Goal: Information Seeking & Learning: Learn about a topic

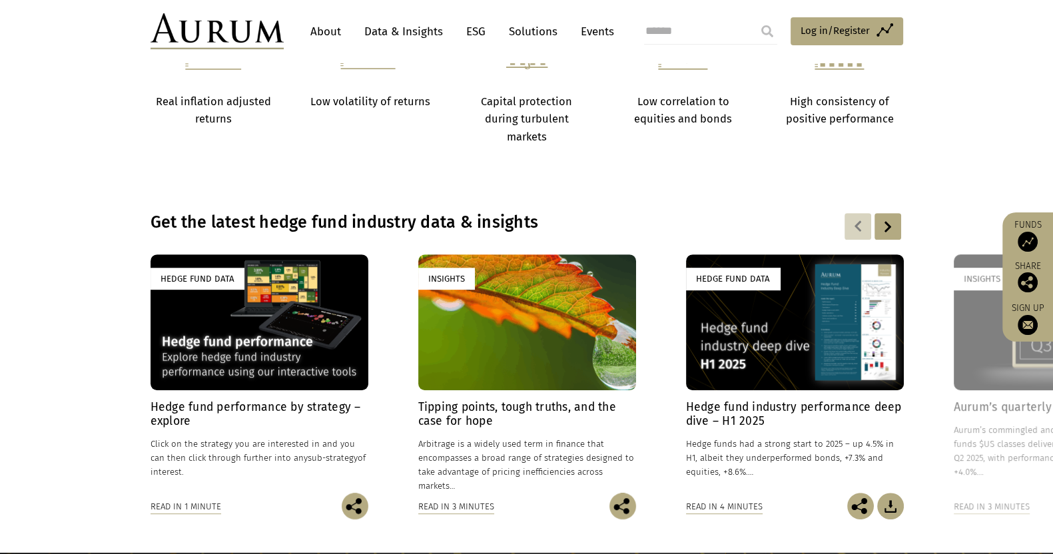
scroll to position [871, 0]
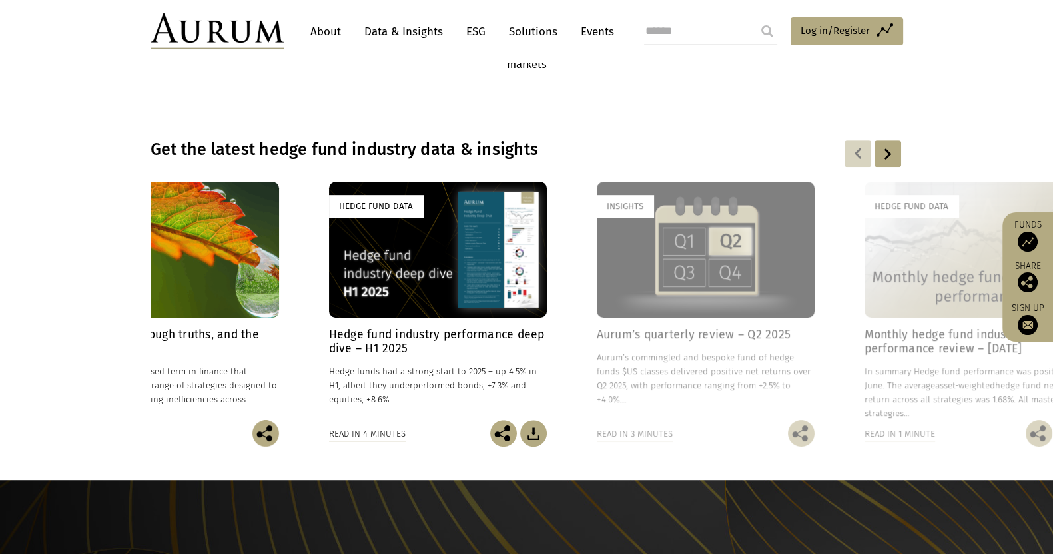
drag, startPoint x: 797, startPoint y: 361, endPoint x: 440, endPoint y: 372, distance: 357.2
click at [440, 372] on div "Hedge fund industry performance deep dive – H1 2025 [DATE] Hedge funds had a st…" at bounding box center [438, 374] width 218 height 93
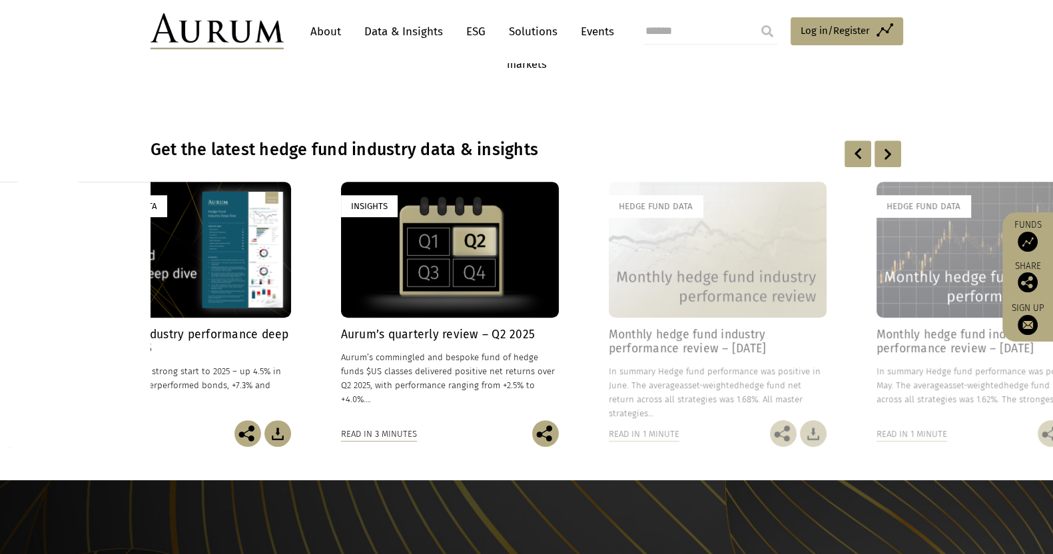
drag, startPoint x: 729, startPoint y: 363, endPoint x: 350, endPoint y: 368, distance: 379.0
click at [350, 368] on p "Aurum’s commingled and bespoke fund of hedge funds $US classes delivered positi…" at bounding box center [450, 378] width 218 height 57
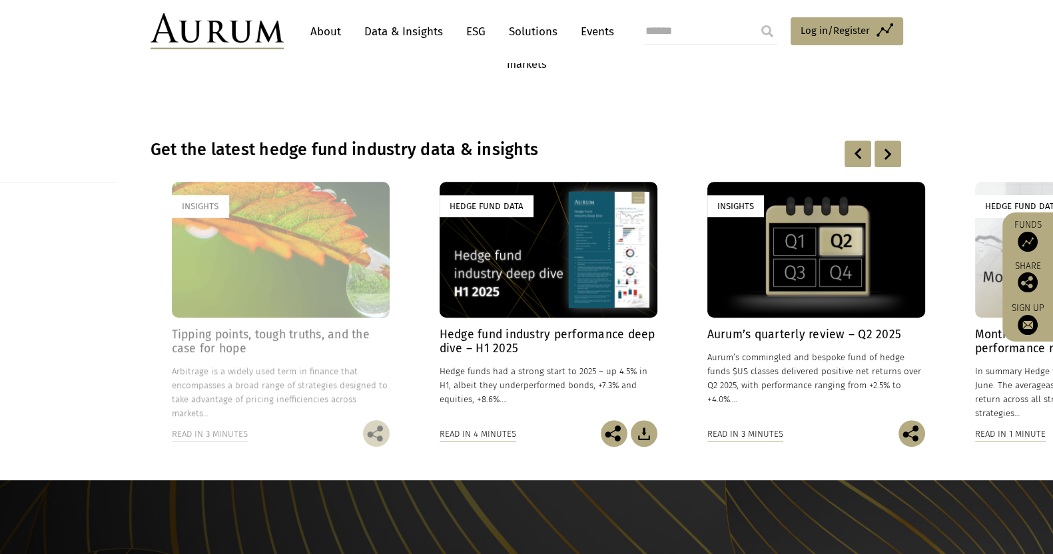
drag, startPoint x: 521, startPoint y: 369, endPoint x: 810, endPoint y: 356, distance: 289.3
click at [810, 356] on p "Aurum’s commingled and bespoke fund of hedge funds $US classes delivered positi…" at bounding box center [816, 378] width 218 height 57
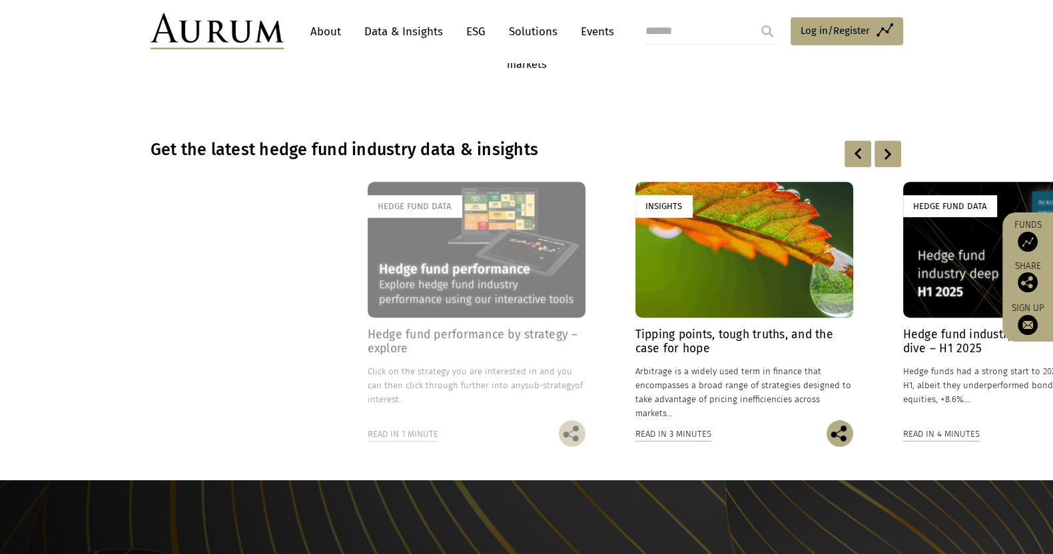
drag, startPoint x: 456, startPoint y: 354, endPoint x: 1012, endPoint y: 371, distance: 556.4
click at [1012, 371] on div "Hedge fund industry performance deep dive – H1 2025 [DATE] Hedge funds had a st…" at bounding box center [1012, 374] width 218 height 93
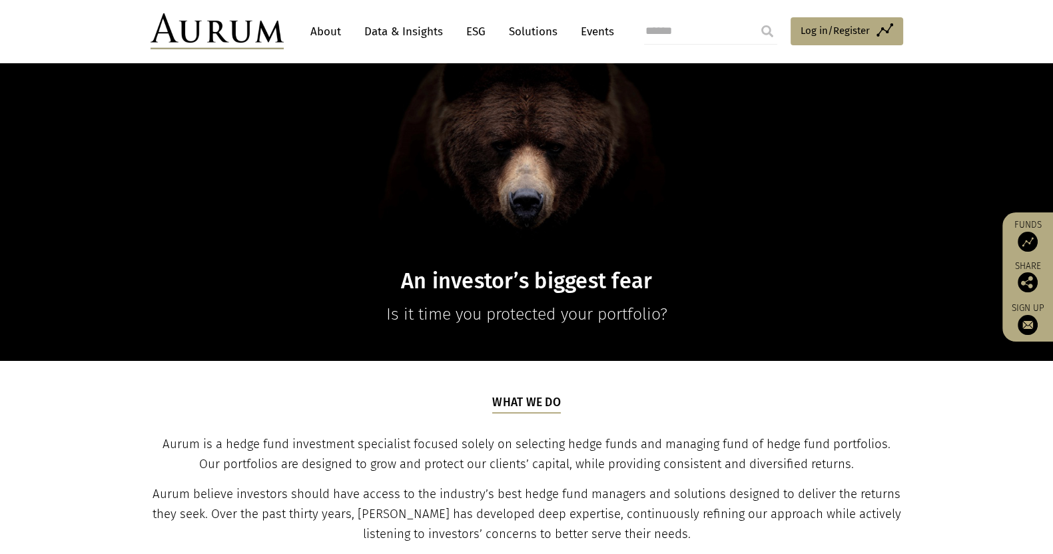
scroll to position [0, 0]
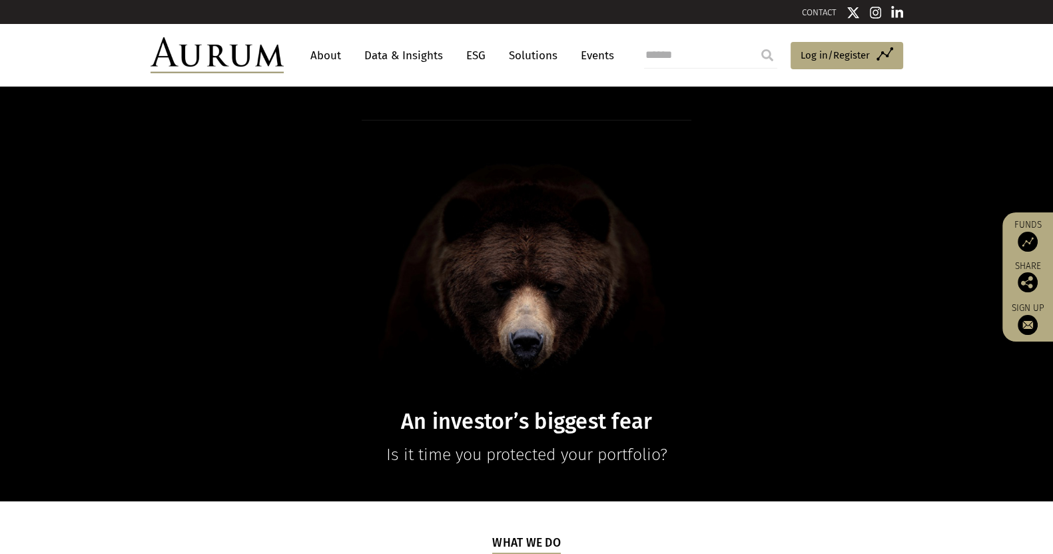
click at [402, 57] on link "Data & Insights" at bounding box center [404, 55] width 92 height 25
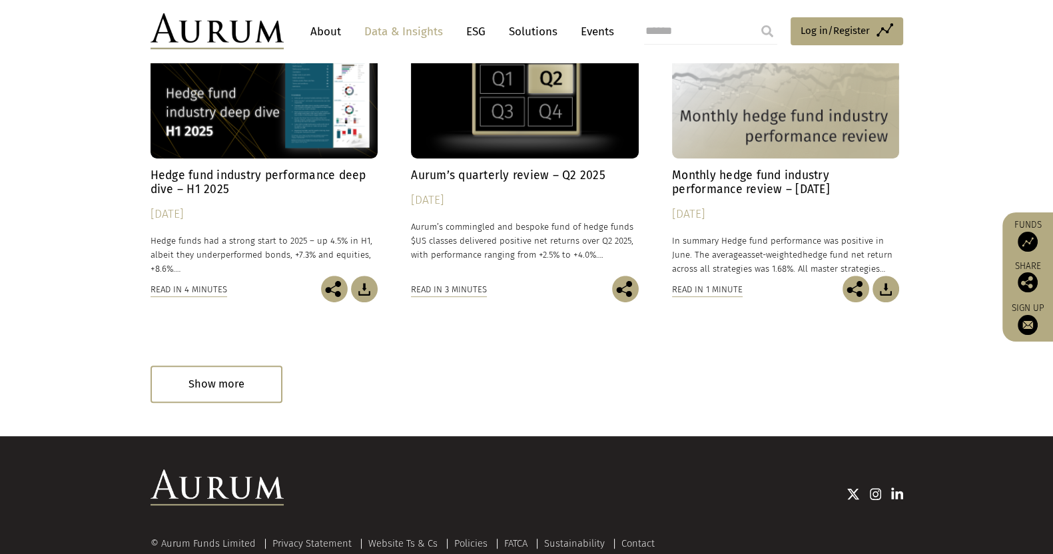
scroll to position [760, 0]
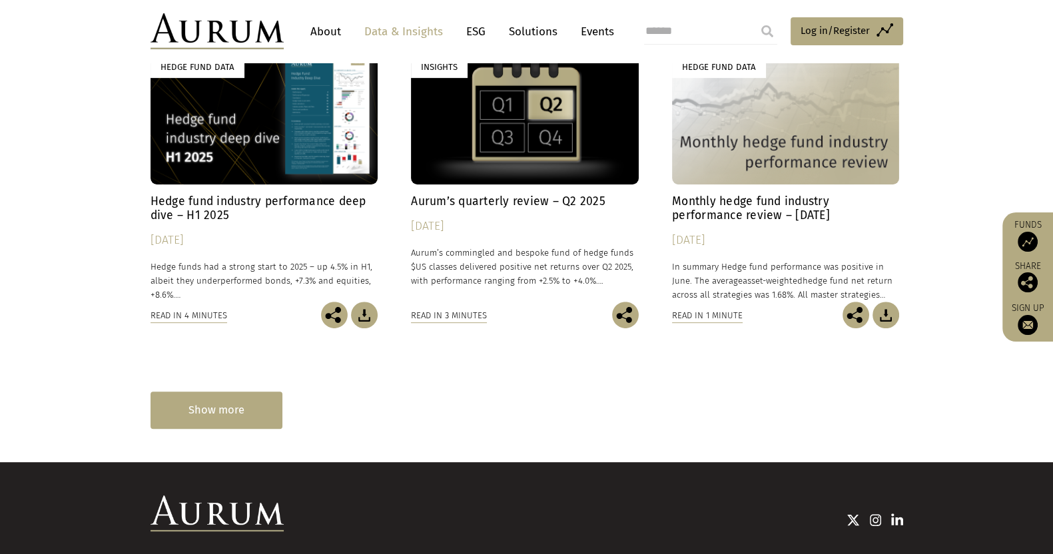
click at [186, 399] on div "Show more" at bounding box center [217, 410] width 132 height 37
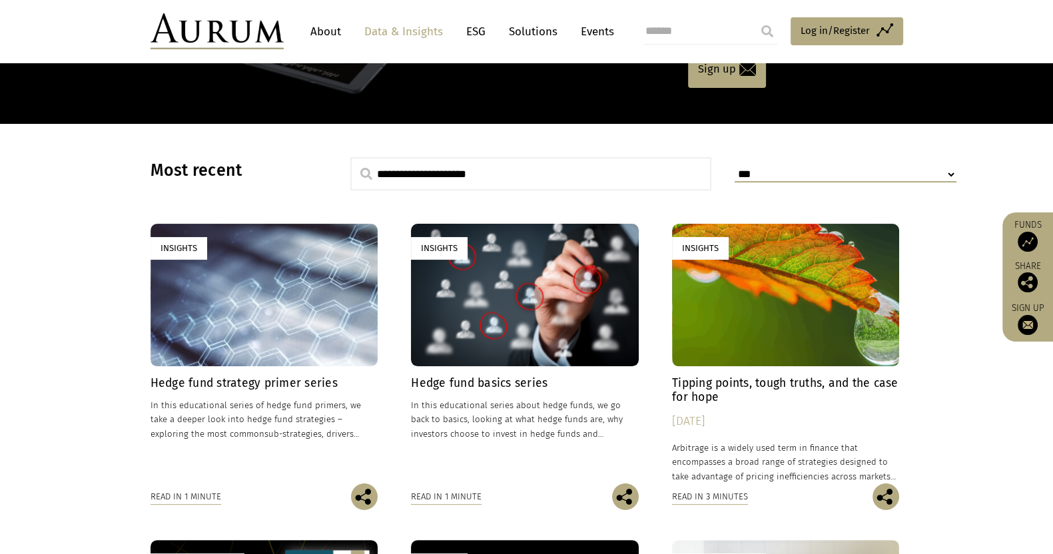
scroll to position [260, 0]
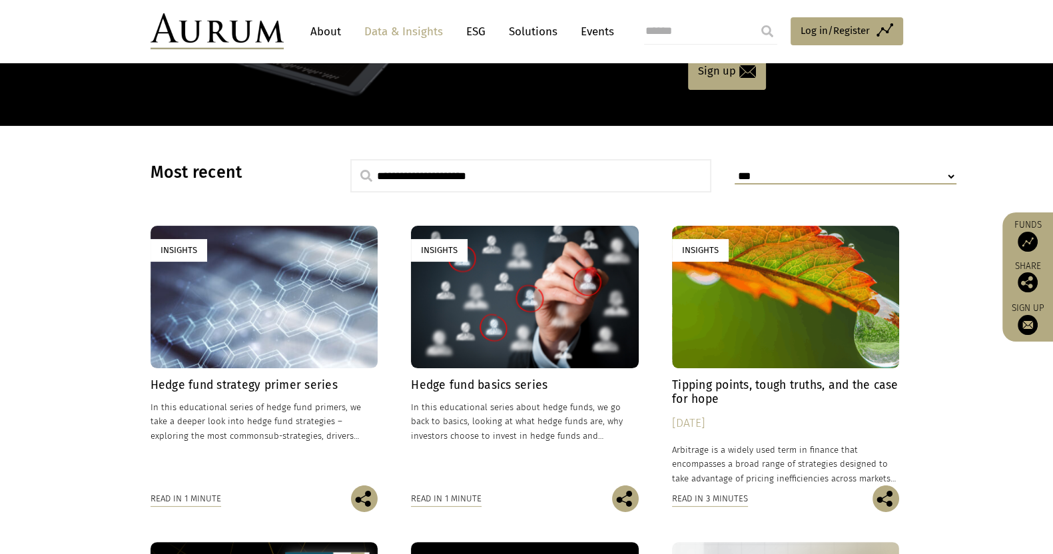
click at [504, 383] on h4 "Hedge fund basics series" at bounding box center [525, 385] width 228 height 14
click at [265, 383] on h4 "Hedge fund strategy primer series" at bounding box center [265, 385] width 228 height 14
